Goal: Transaction & Acquisition: Purchase product/service

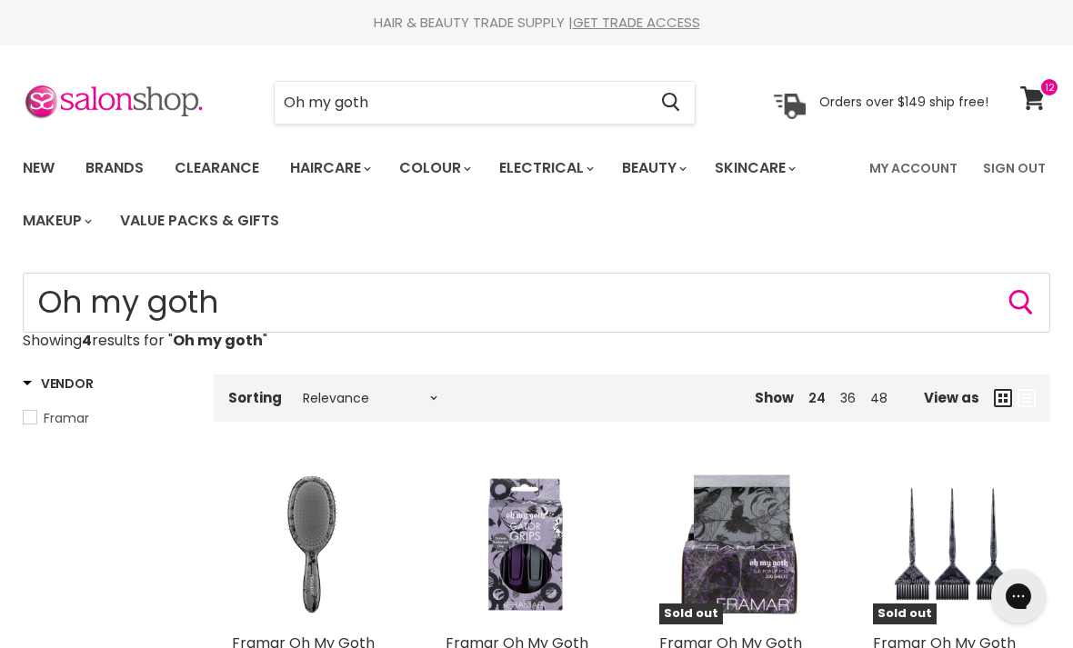
click at [296, 537] on img "Main content" at bounding box center [311, 545] width 159 height 159
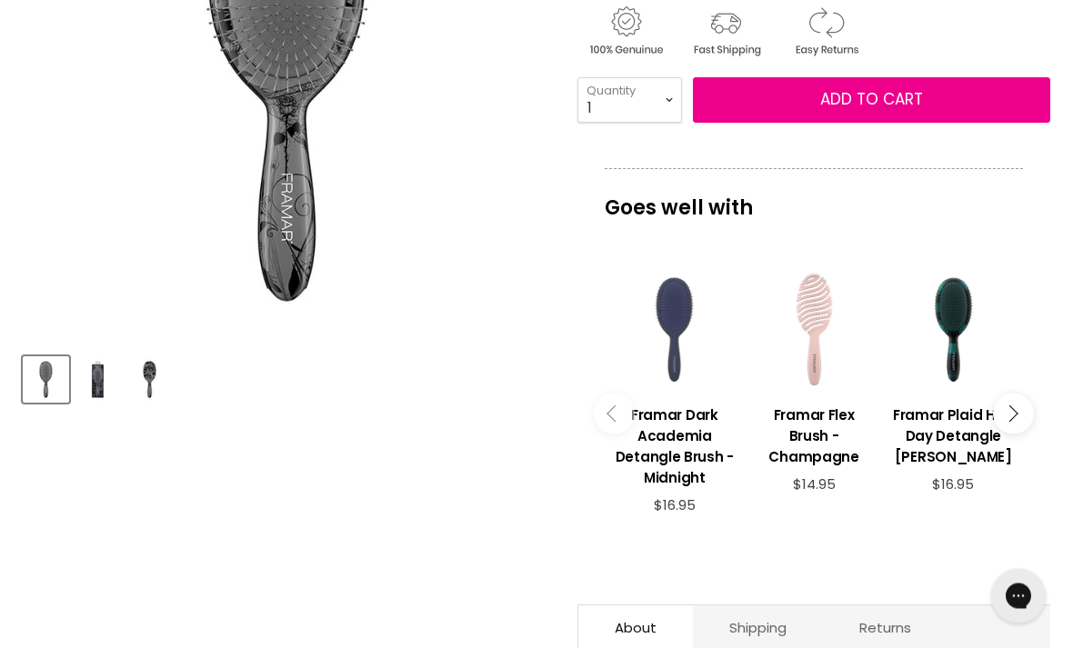
click at [1007, 406] on icon "Main content" at bounding box center [1009, 414] width 16 height 16
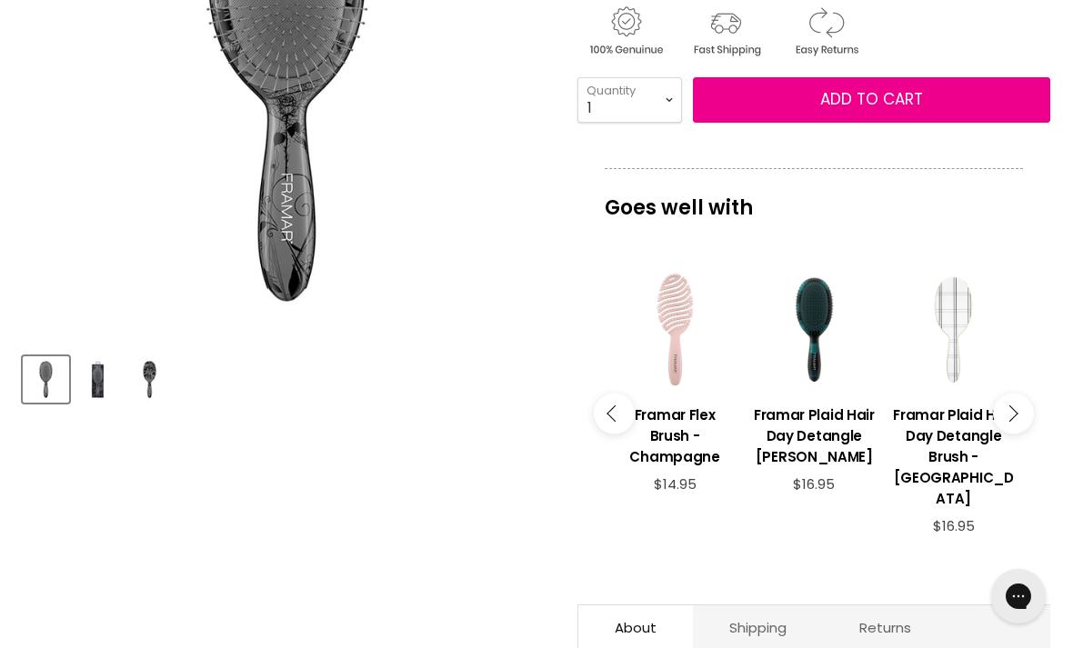
click at [1017, 397] on button "Main content" at bounding box center [1013, 413] width 41 height 41
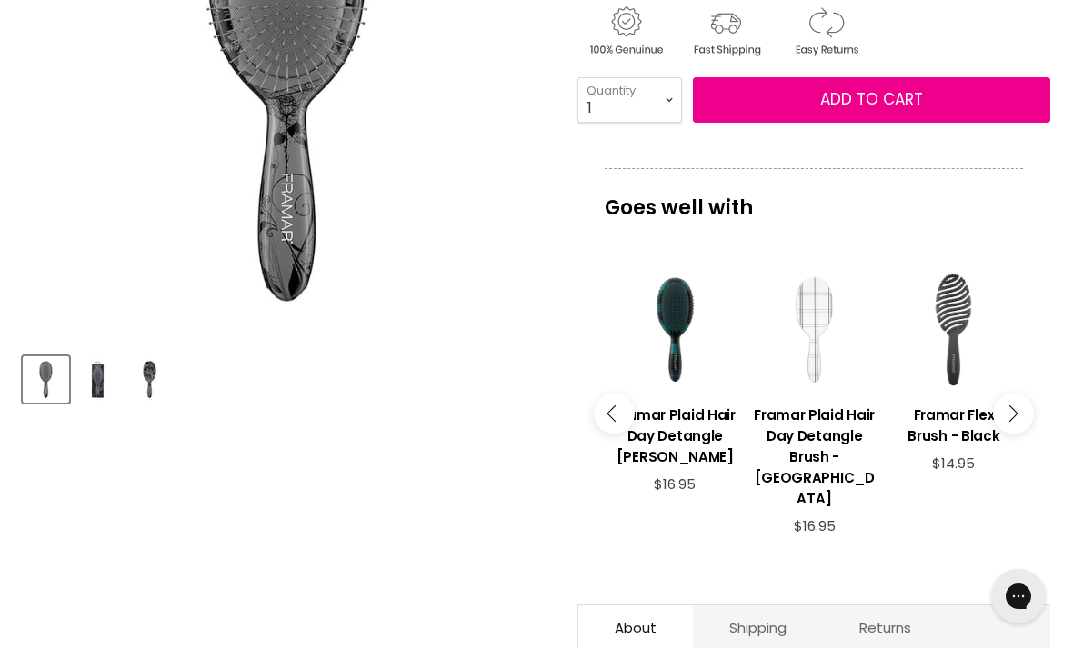
click at [1018, 396] on button "Main content" at bounding box center [1013, 413] width 41 height 41
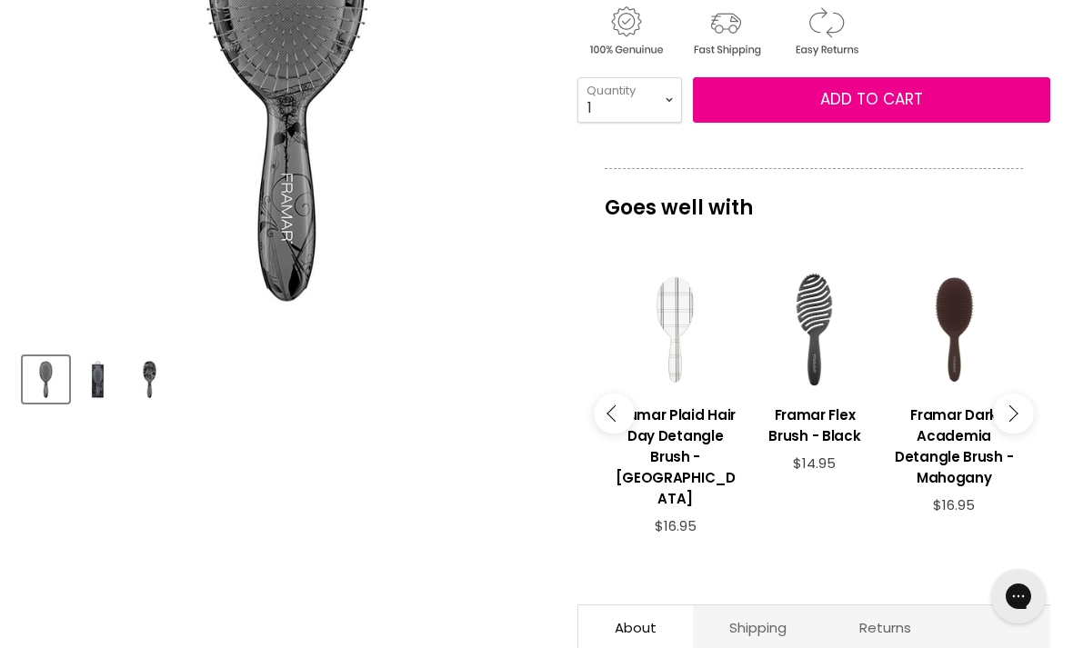
click at [1026, 395] on button "Main content" at bounding box center [1013, 413] width 41 height 41
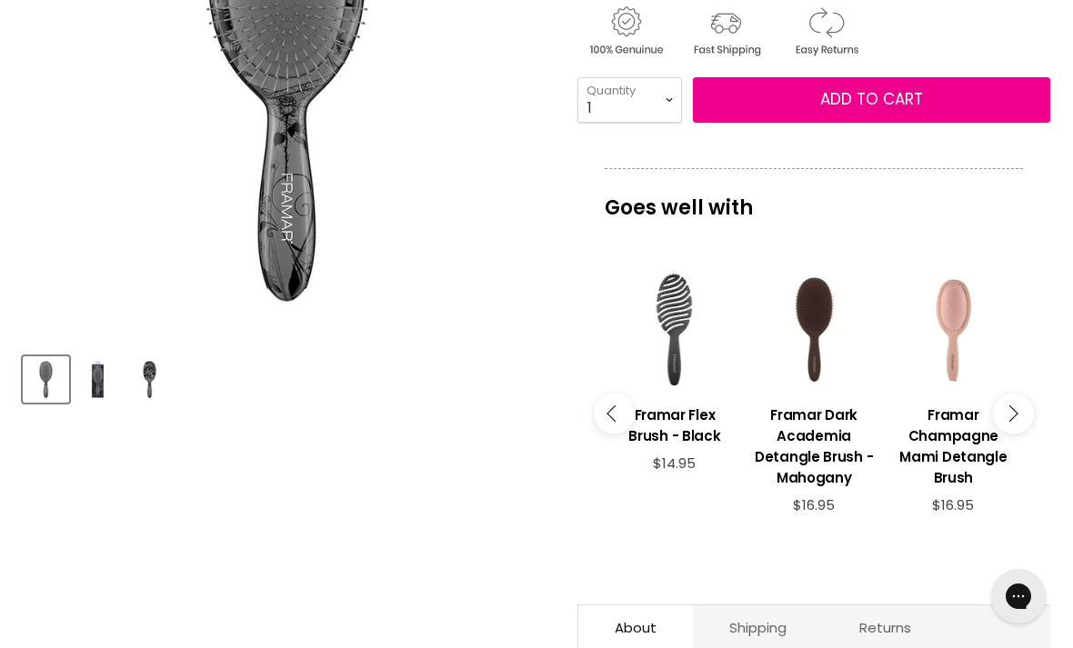
click at [1017, 394] on button "Main content" at bounding box center [1013, 413] width 41 height 41
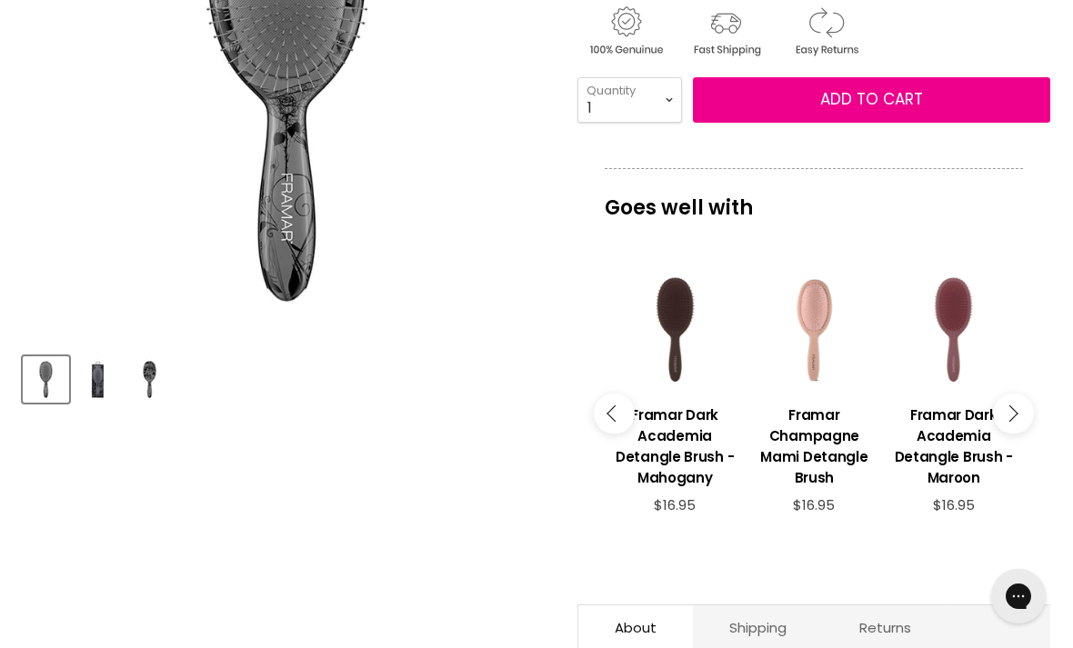
click at [1020, 393] on button "Main content" at bounding box center [1013, 413] width 41 height 41
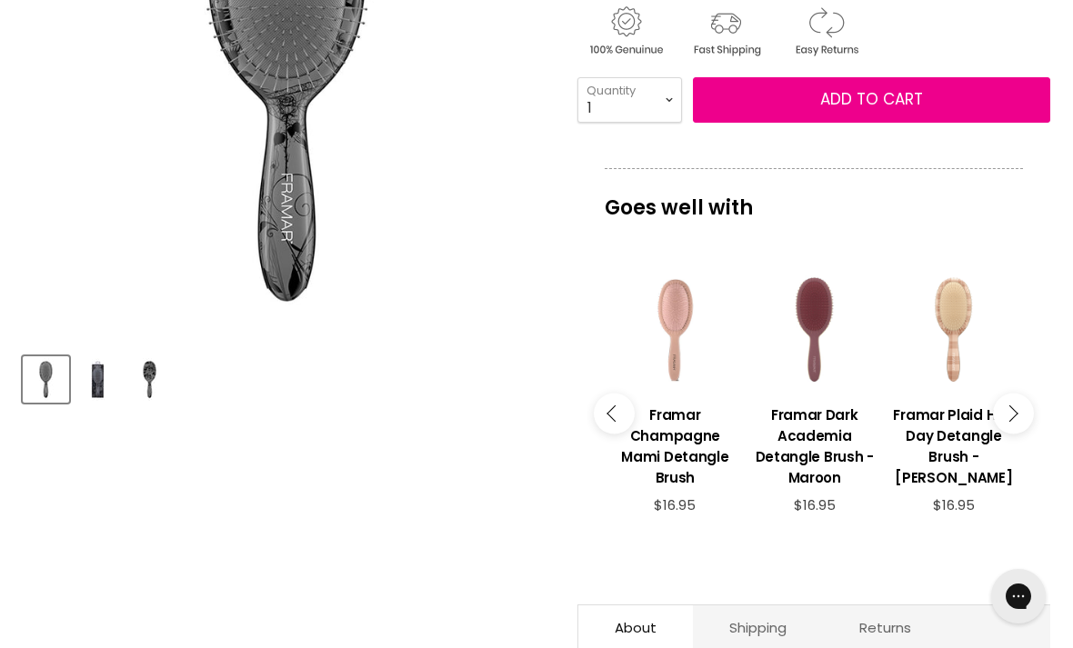
click at [1017, 399] on button "Main content" at bounding box center [1013, 413] width 41 height 41
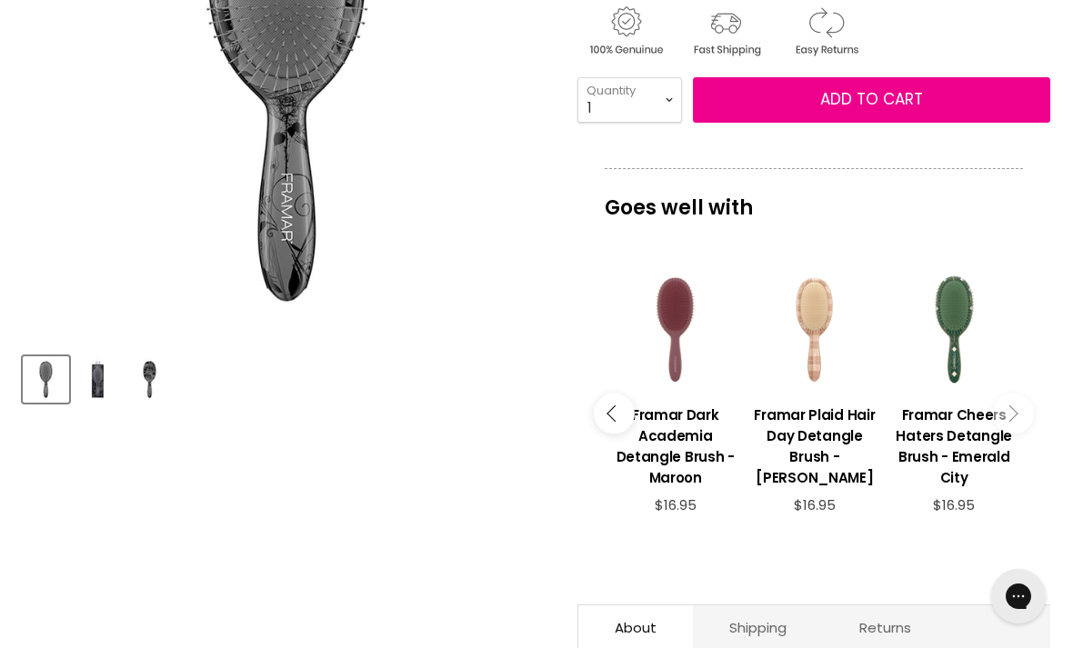
click at [1027, 399] on button "Main content" at bounding box center [1013, 413] width 41 height 41
click at [1027, 404] on button "Main content" at bounding box center [1013, 413] width 41 height 41
click at [1011, 405] on icon "Main content" at bounding box center [1009, 413] width 16 height 16
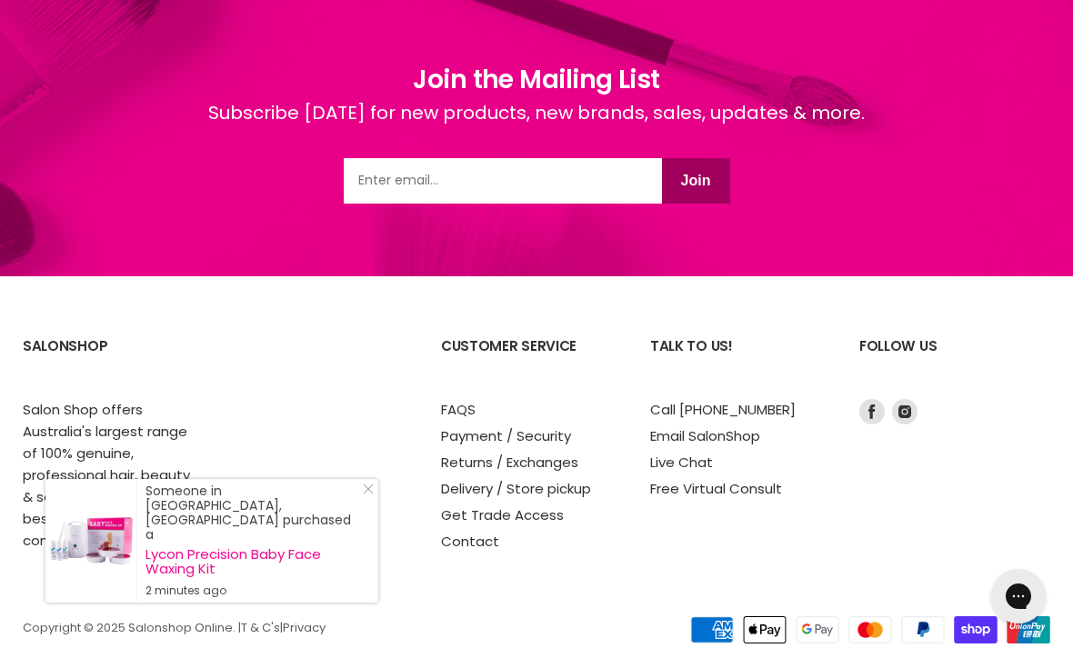
scroll to position [2537, 0]
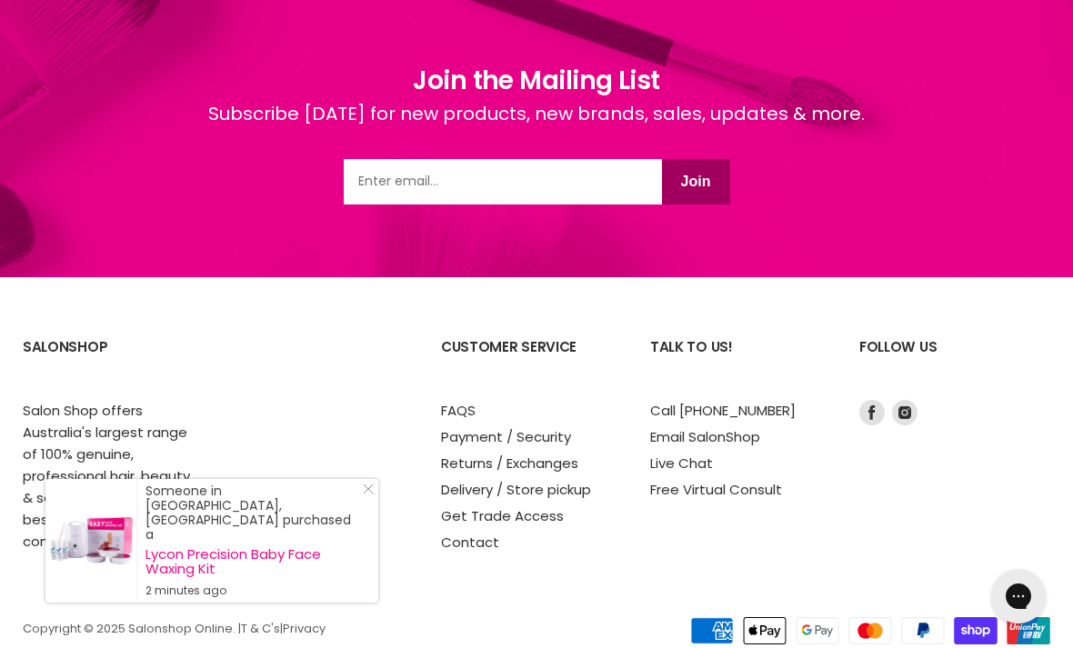
click at [568, 480] on link "Delivery / Store pickup" at bounding box center [516, 489] width 150 height 19
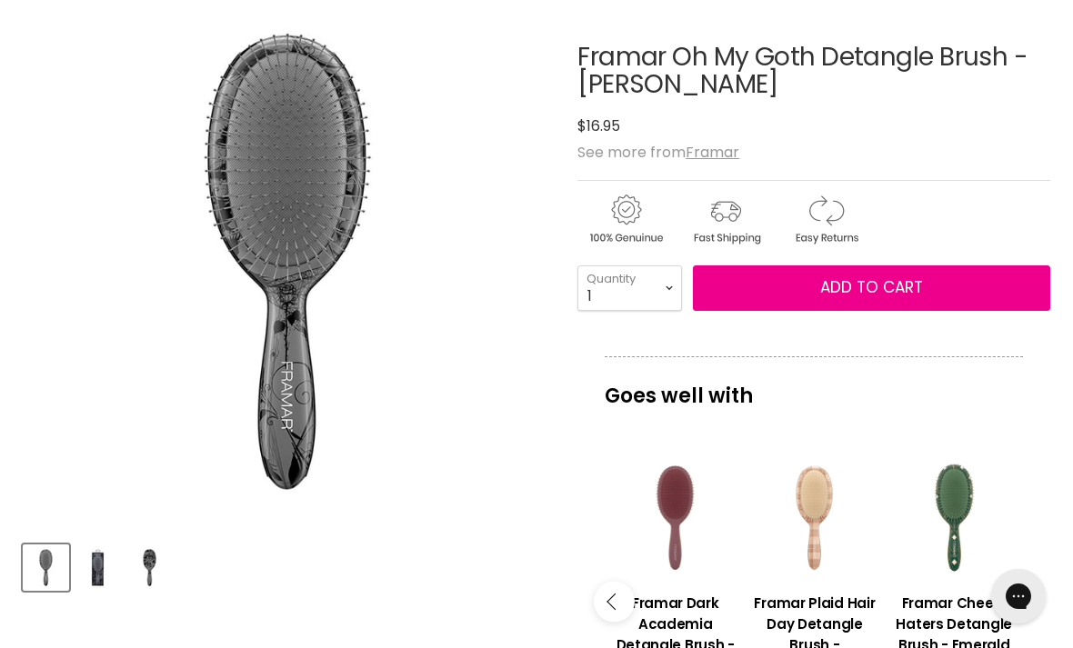
scroll to position [0, 0]
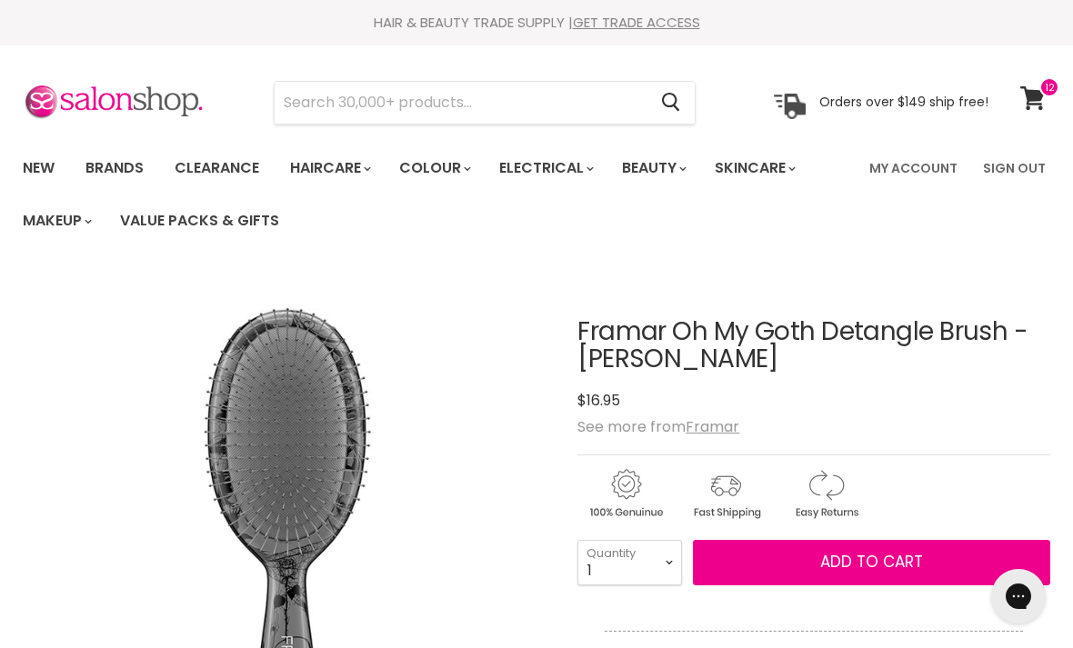
click at [228, 161] on link "Clearance" at bounding box center [217, 168] width 112 height 38
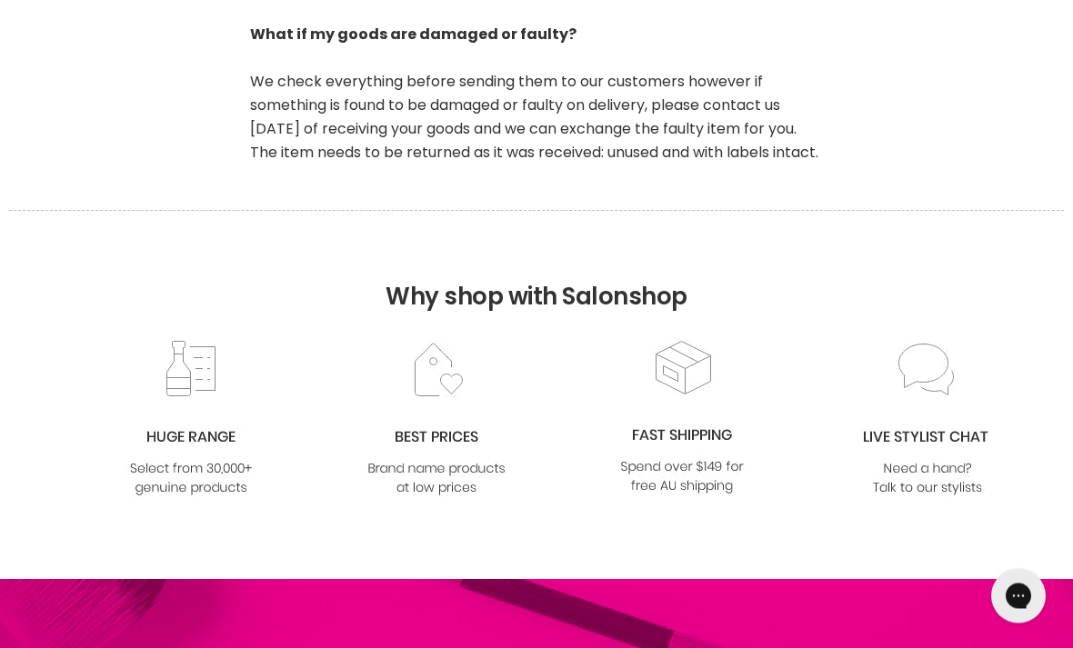
scroll to position [1834, 0]
click at [7, 246] on div "Why shop with Salonshop" at bounding box center [536, 274] width 1073 height 128
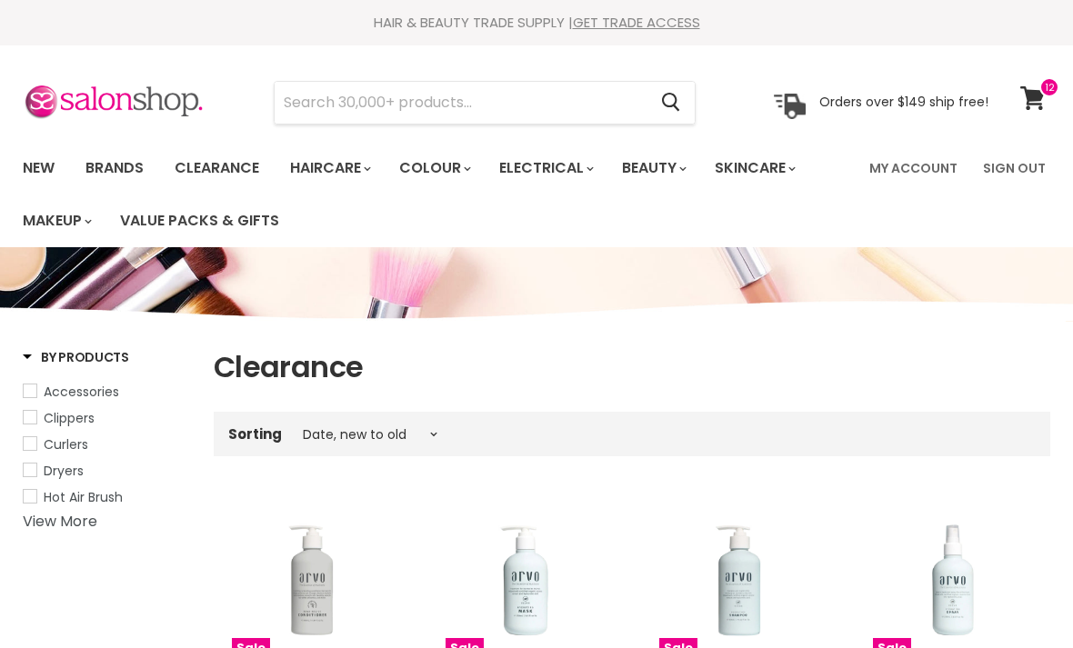
select select "created-descending"
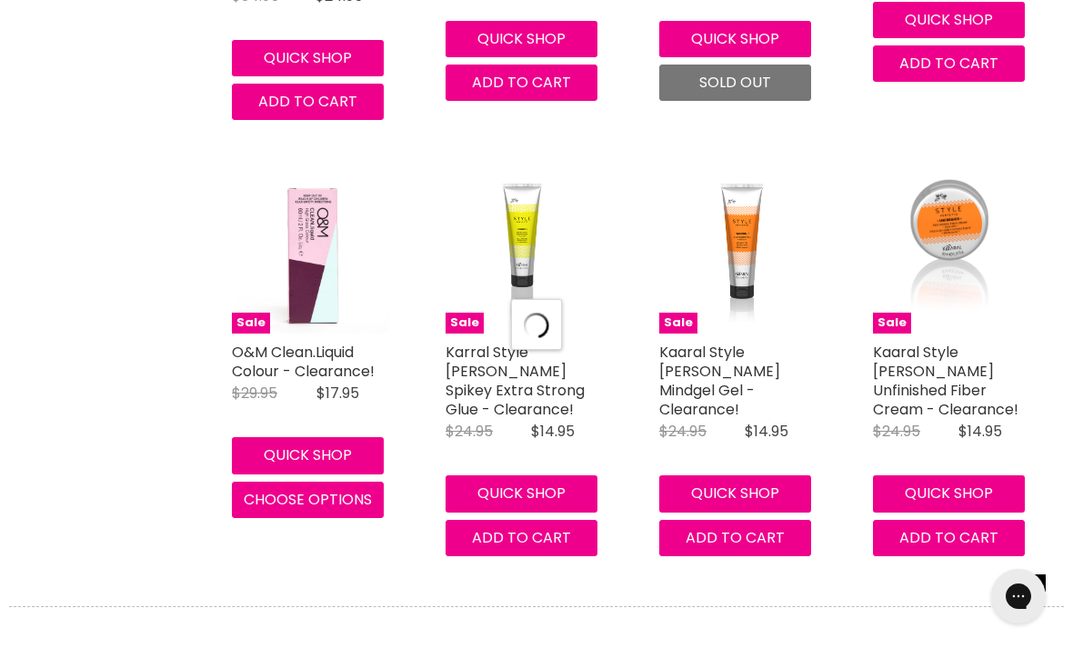
select select "created-descending"
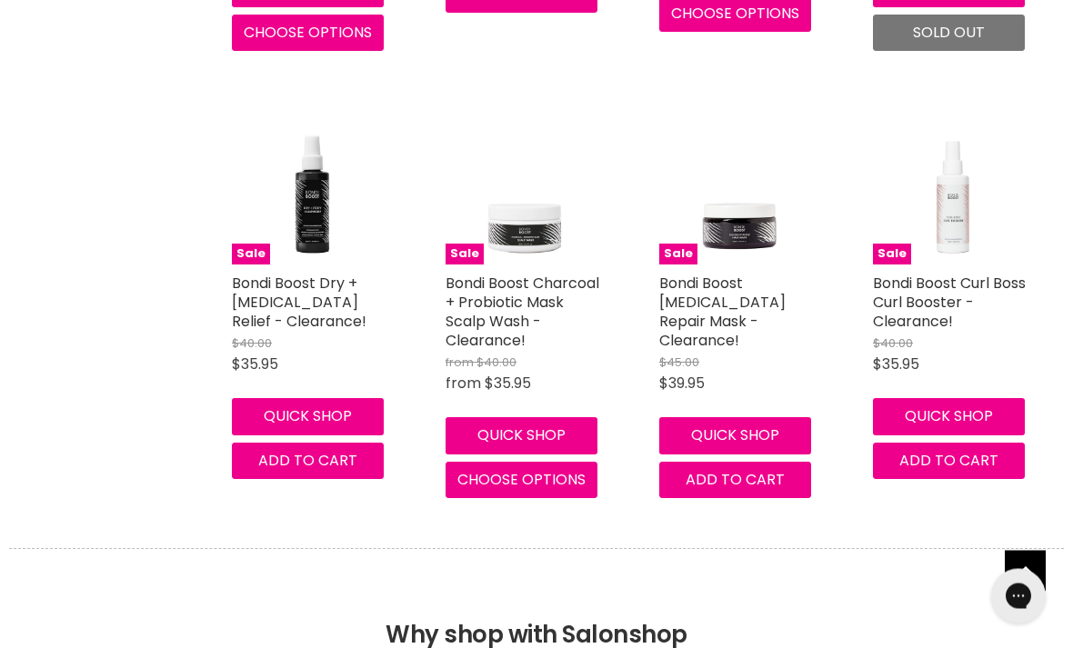
select select "created-descending"
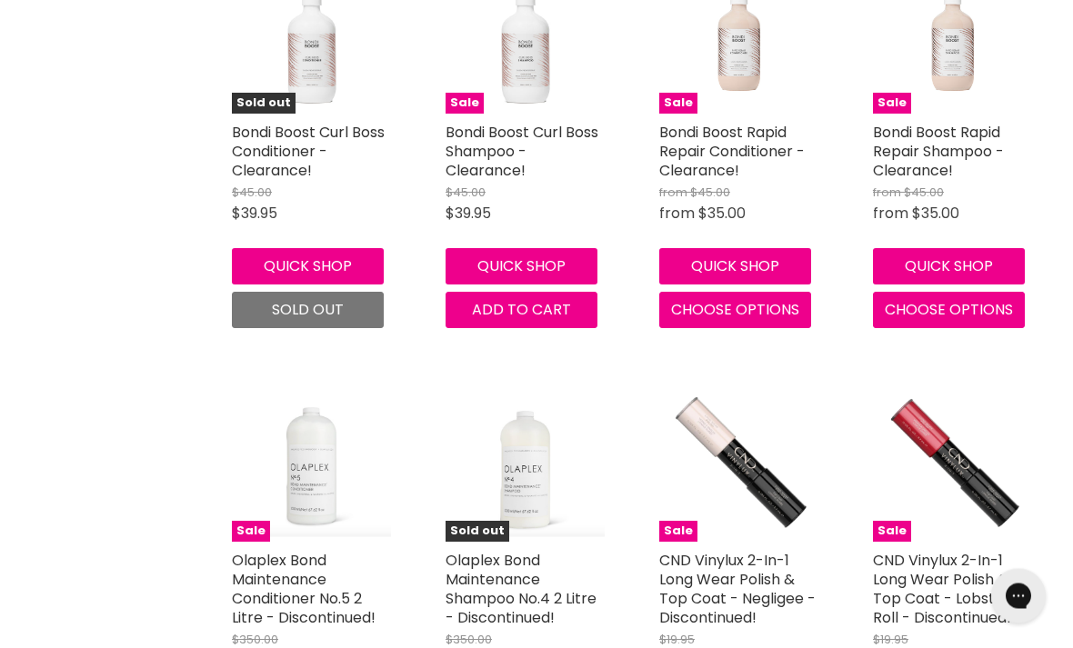
scroll to position [10908, 0]
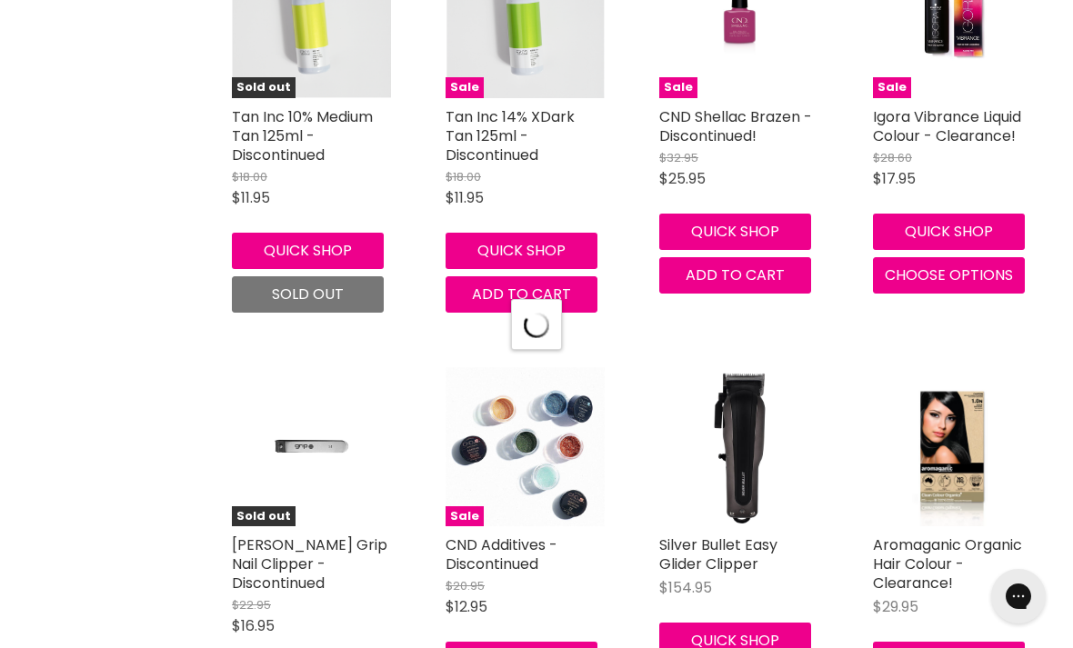
select select "created-descending"
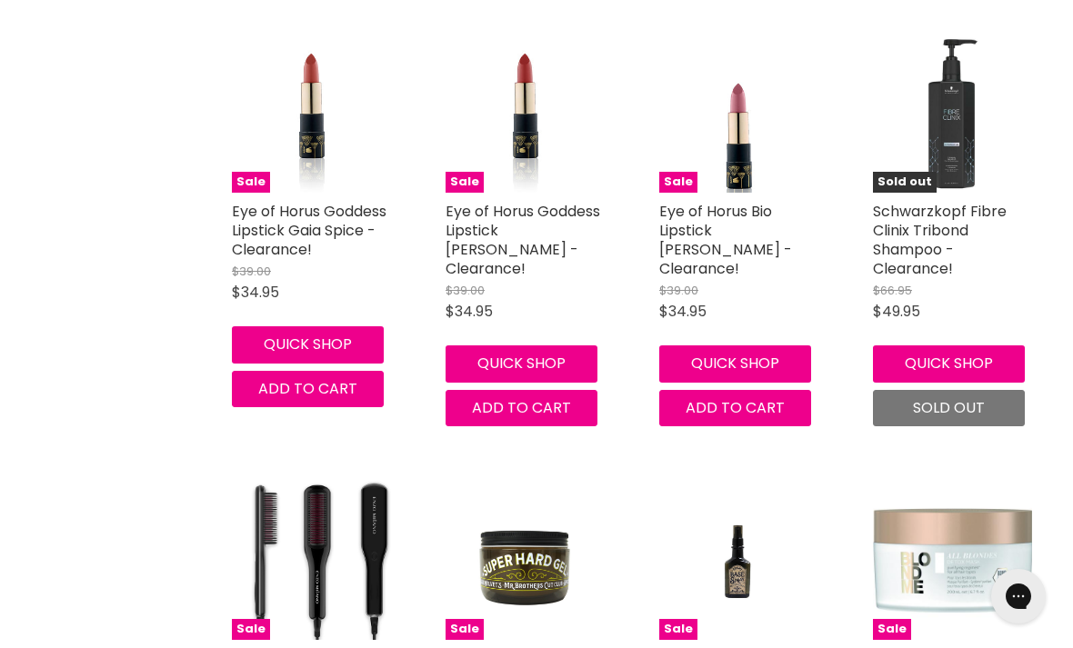
scroll to position [17668, 0]
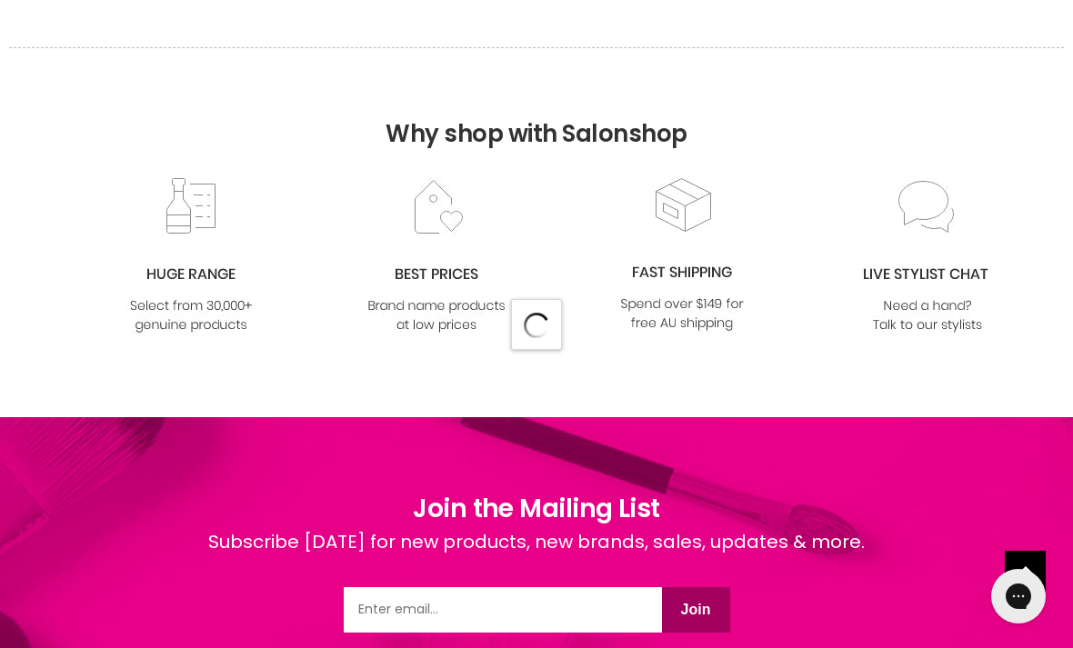
select select "created-descending"
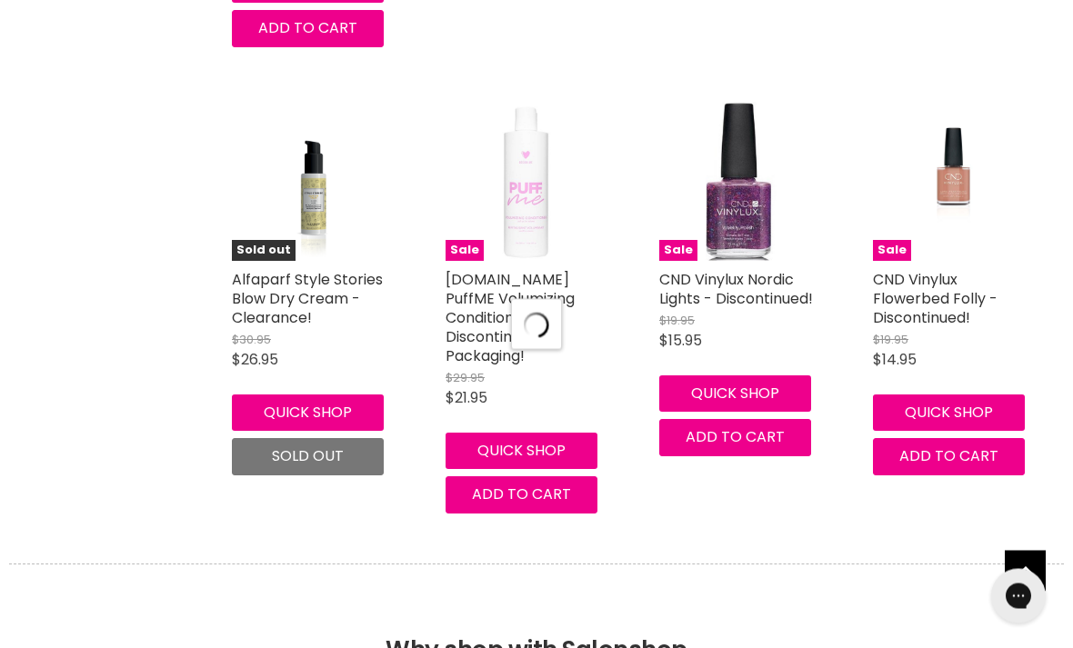
select select "created-descending"
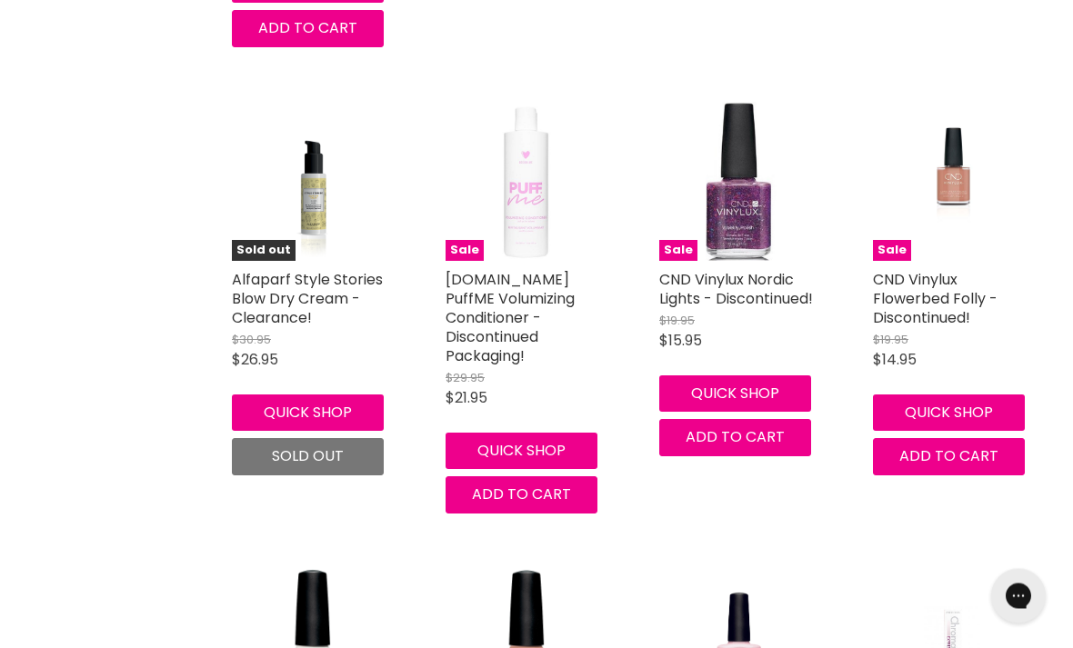
scroll to position [26558, 0]
